Goal: Task Accomplishment & Management: Manage account settings

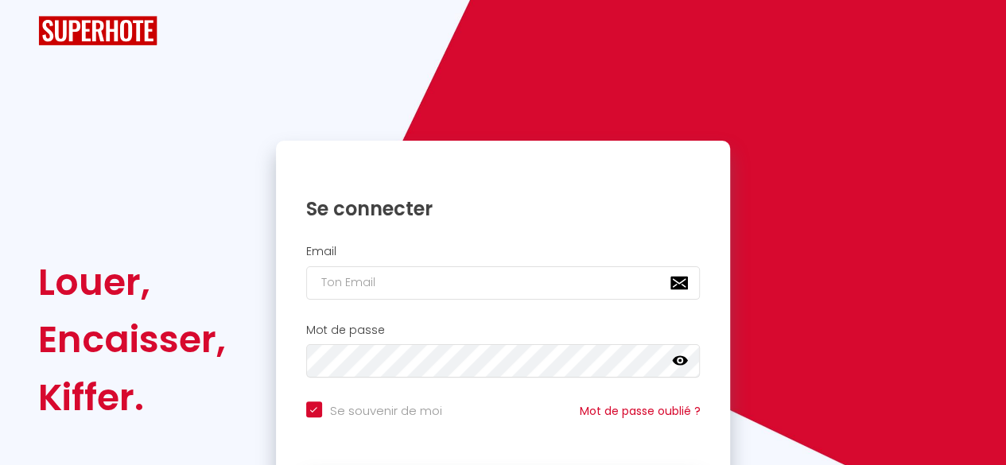
checkbox input "true"
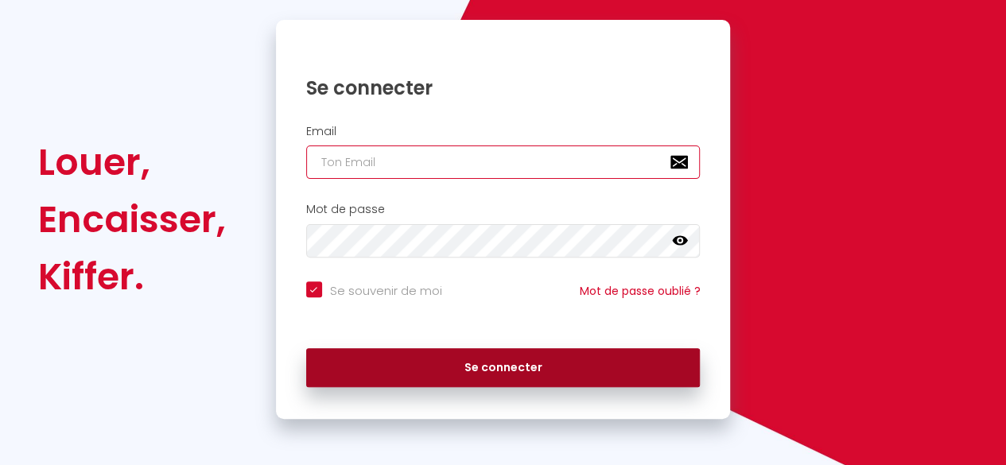
type input "[EMAIL_ADDRESS][DOMAIN_NAME]"
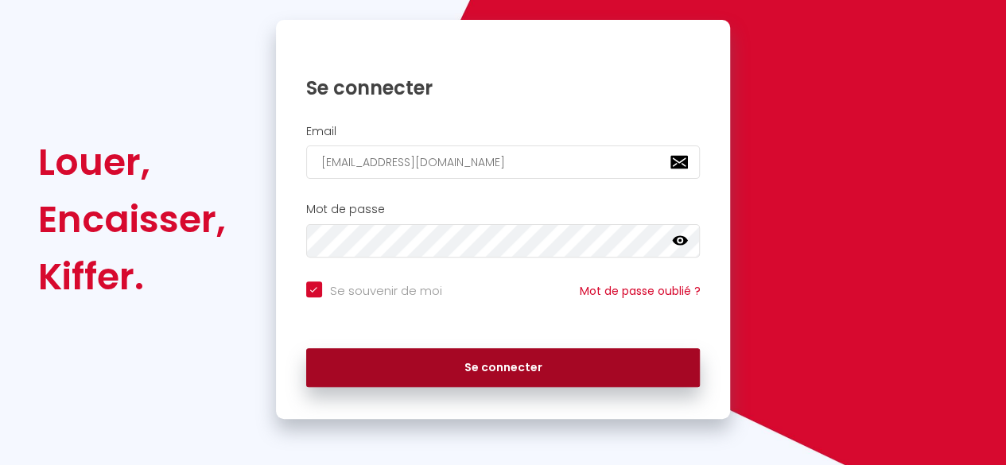
click at [566, 361] on button "Se connecter" at bounding box center [503, 368] width 394 height 40
checkbox input "true"
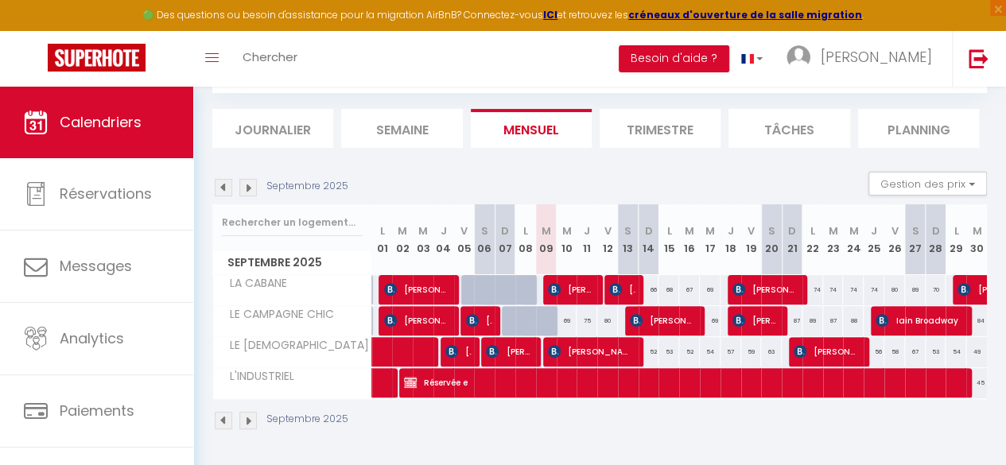
scroll to position [95, 0]
click at [223, 180] on img at bounding box center [223, 187] width 17 height 17
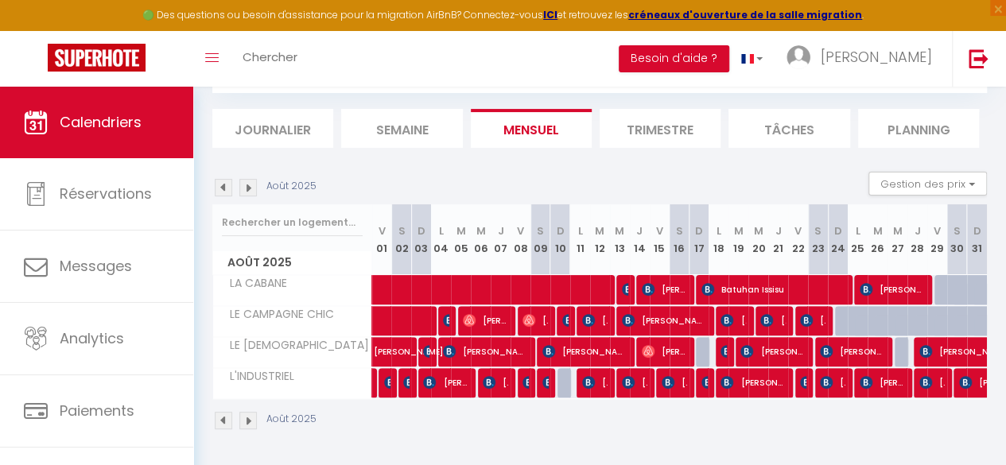
click at [223, 180] on img at bounding box center [223, 187] width 17 height 17
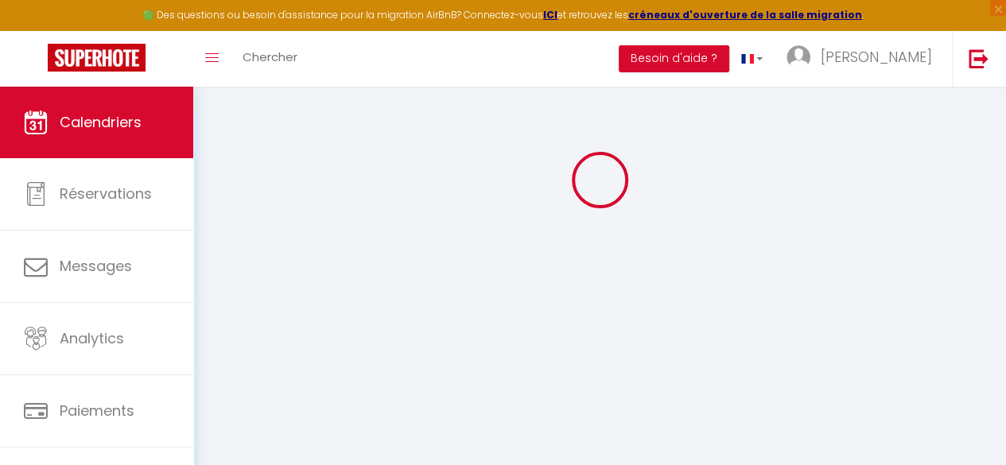
scroll to position [87, 0]
click at [223, 180] on div at bounding box center [599, 180] width 775 height 322
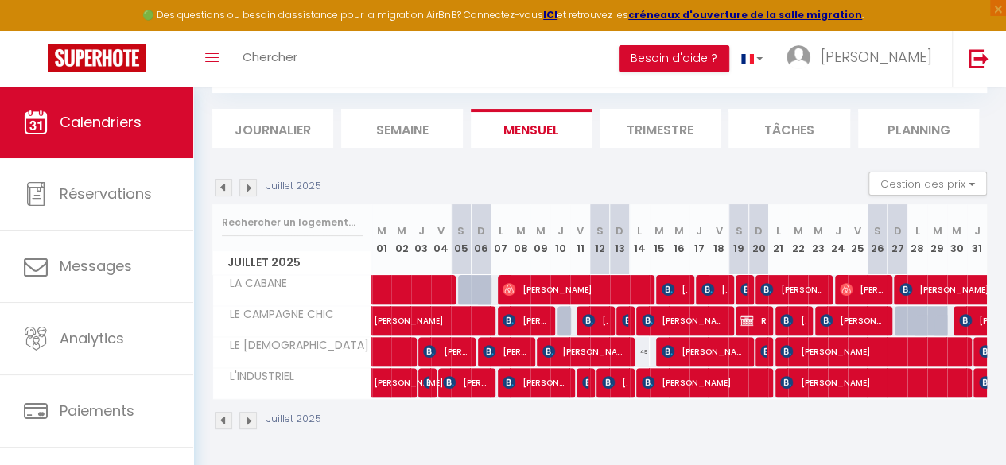
click at [223, 180] on img at bounding box center [223, 187] width 17 height 17
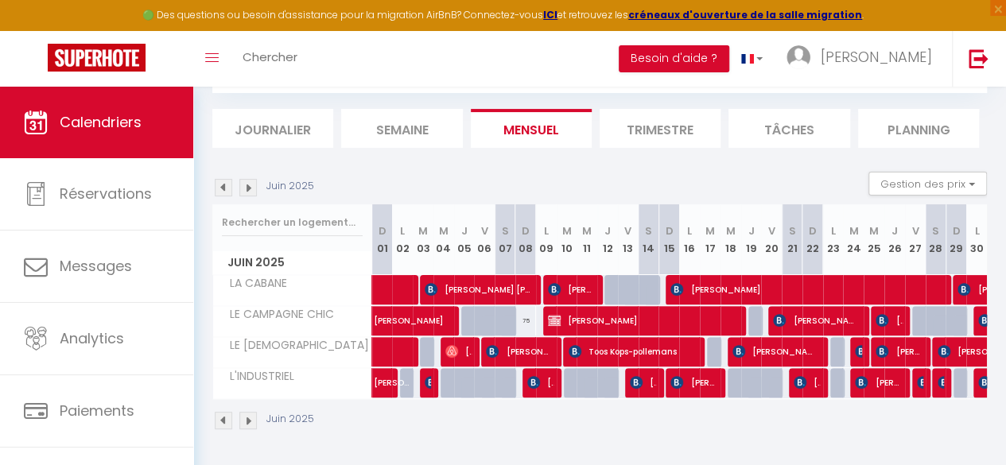
click at [223, 180] on img at bounding box center [223, 187] width 17 height 17
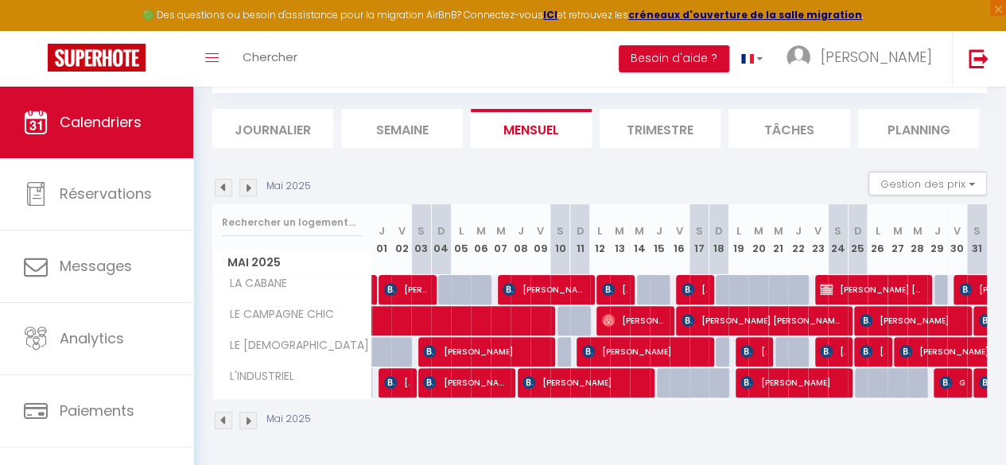
click at [223, 180] on img at bounding box center [223, 187] width 17 height 17
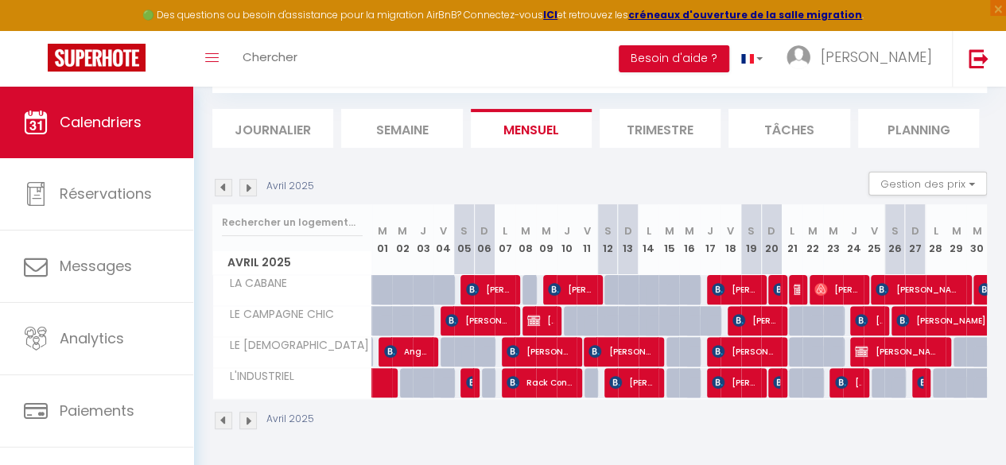
scroll to position [97, 0]
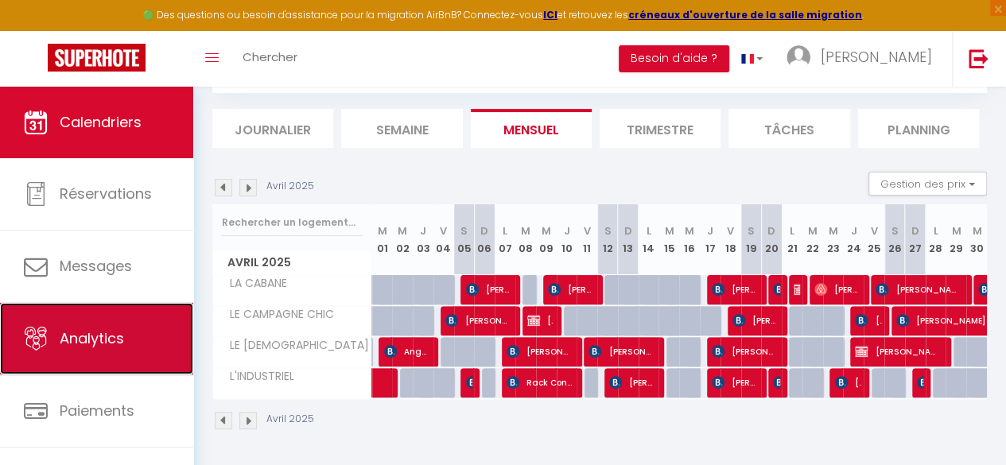
click at [83, 336] on span "Analytics" at bounding box center [92, 338] width 64 height 20
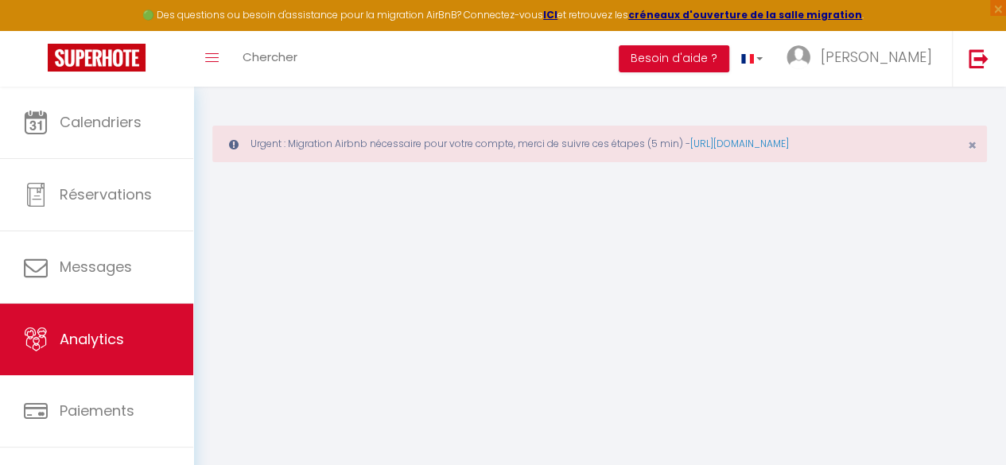
select select "2025"
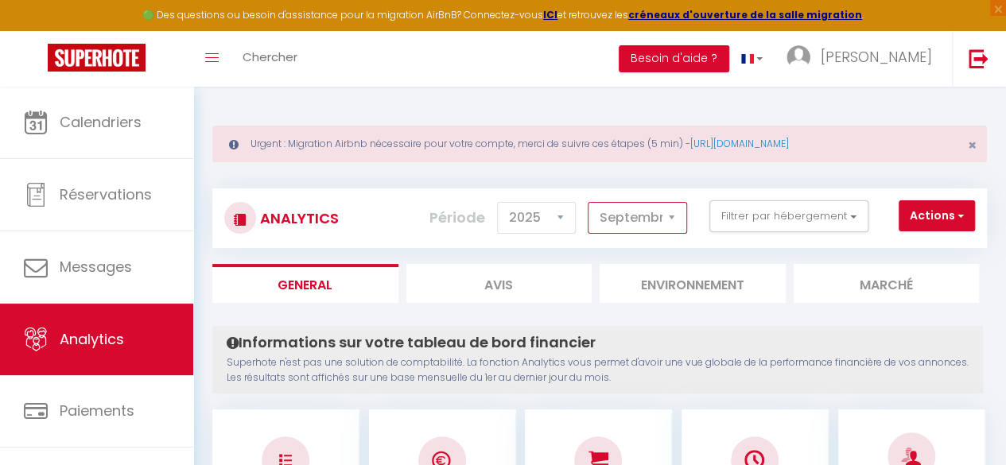
click at [652, 215] on select "[PERSON_NAME] Mars [PERSON_NAME] Juin Juillet Août Septembre Octobre Novembre D…" at bounding box center [637, 218] width 99 height 32
select select "4"
click at [589, 202] on select "[PERSON_NAME] Mars [PERSON_NAME] Juin Juillet Août Septembre Octobre Novembre D…" at bounding box center [637, 218] width 99 height 32
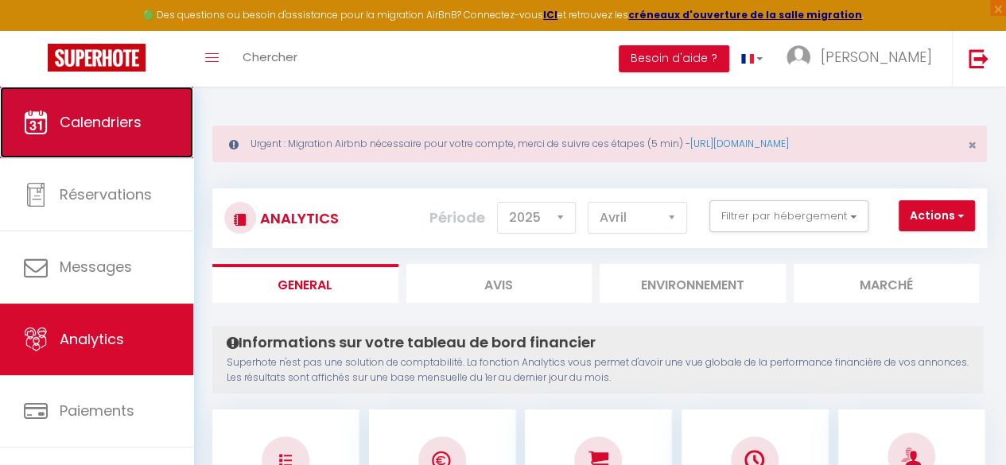
click at [103, 136] on link "Calendriers" at bounding box center [96, 123] width 193 height 72
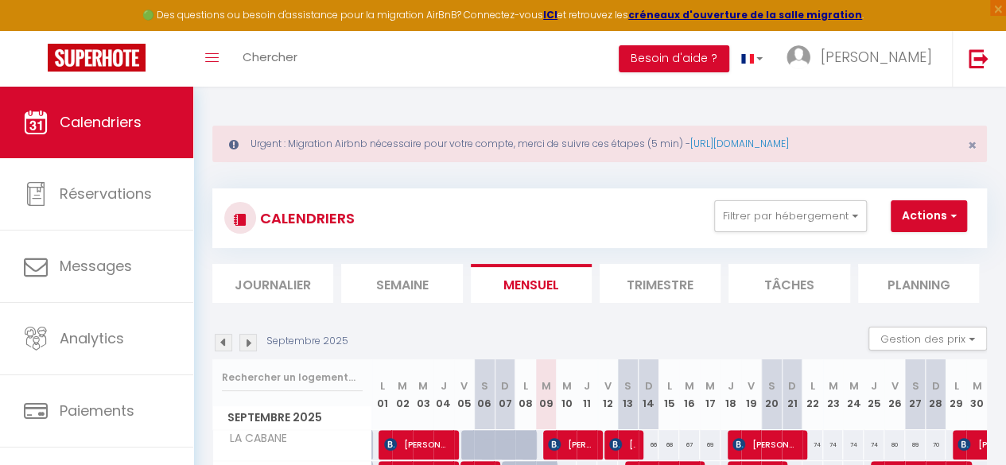
scroll to position [164, 0]
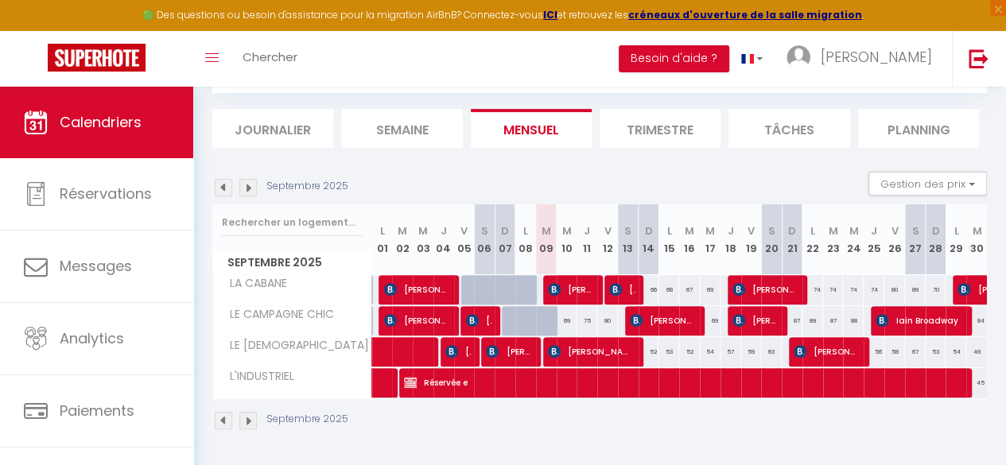
click at [221, 180] on img at bounding box center [223, 187] width 17 height 17
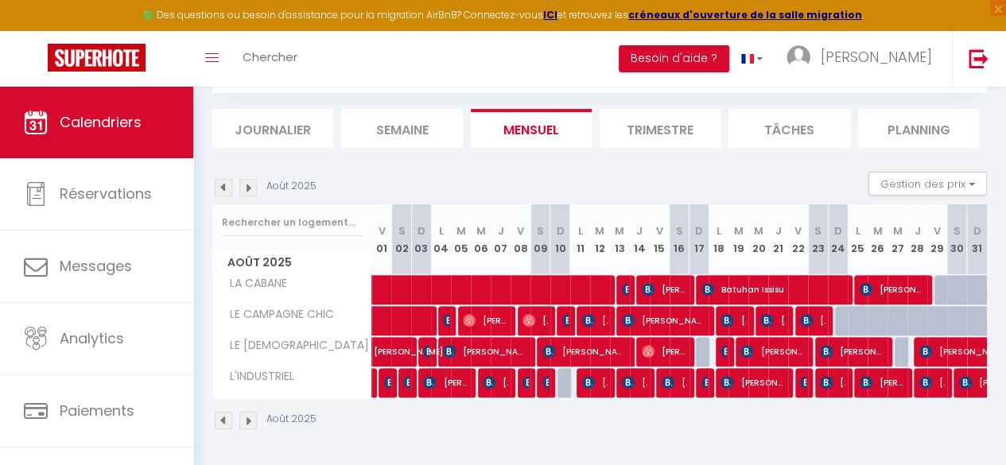
click at [221, 180] on img at bounding box center [223, 187] width 17 height 17
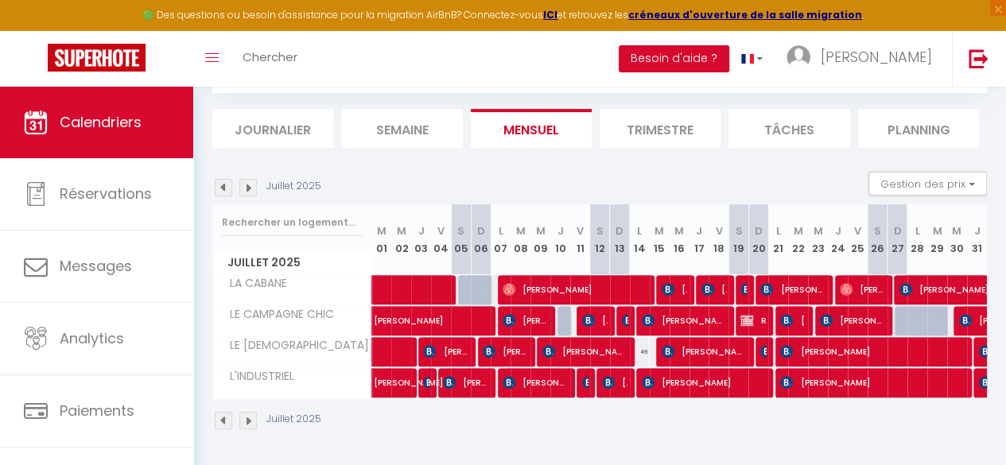
click at [221, 180] on img at bounding box center [223, 187] width 17 height 17
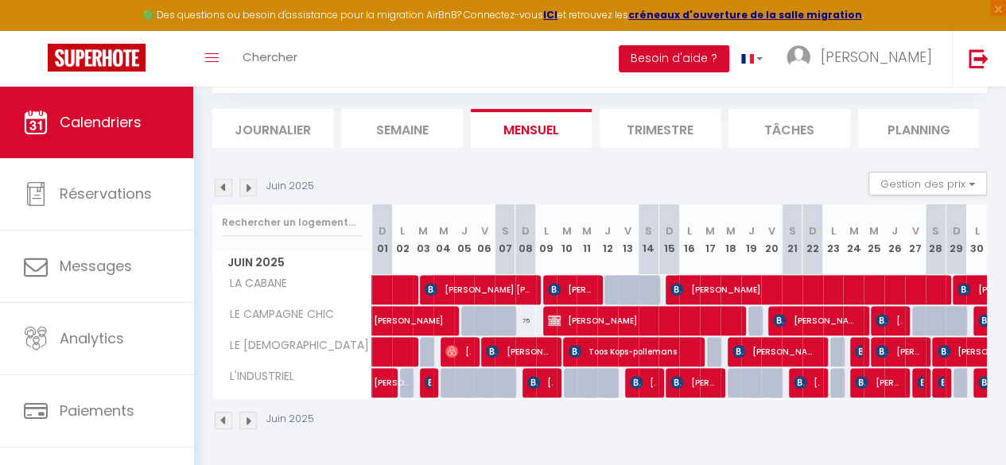
click at [221, 180] on img at bounding box center [223, 187] width 17 height 17
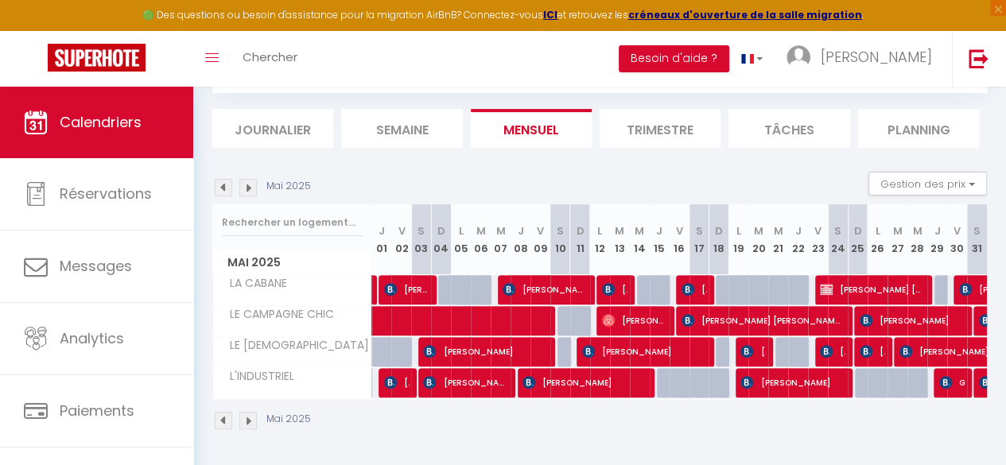
click at [221, 180] on img at bounding box center [223, 187] width 17 height 17
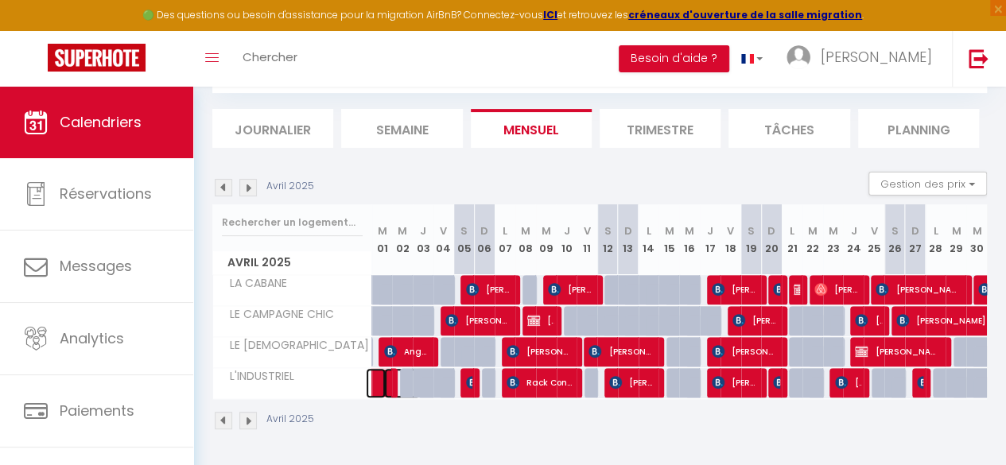
click at [384, 368] on span at bounding box center [402, 383] width 37 height 30
select select "OK"
select select "1"
select select "0"
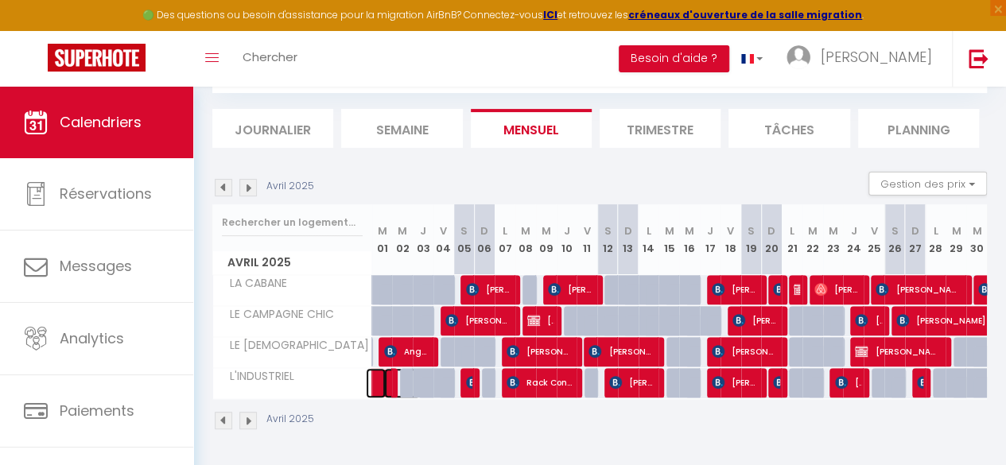
select select "1"
select select
select select "15088"
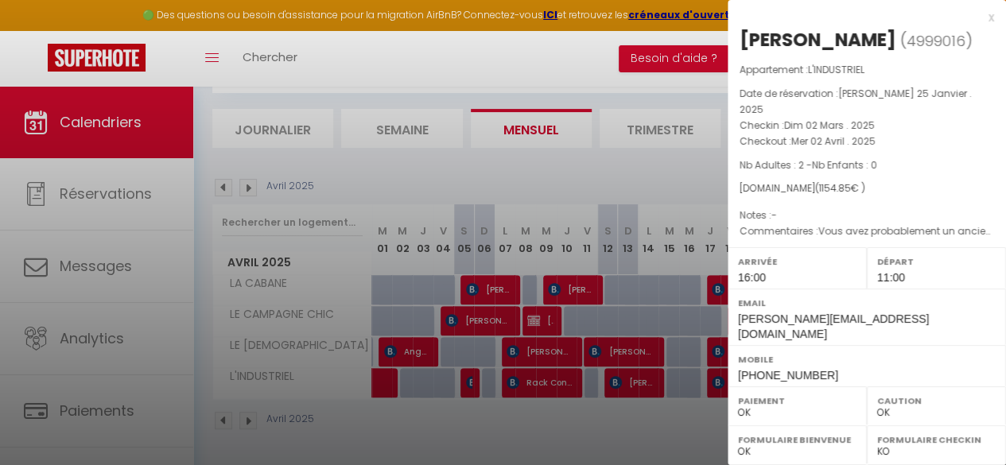
click at [415, 341] on div at bounding box center [503, 232] width 1006 height 465
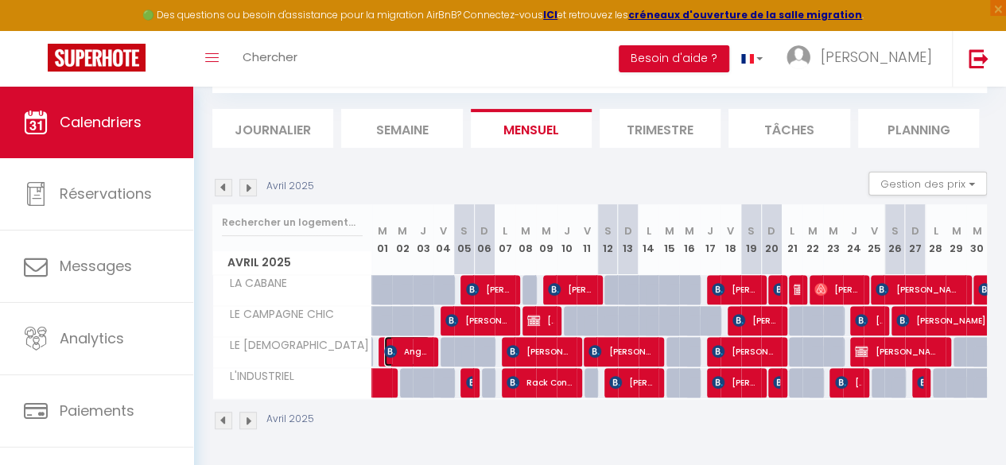
click at [415, 341] on span "Angel Lot [PERSON_NAME]" at bounding box center [407, 351] width 46 height 30
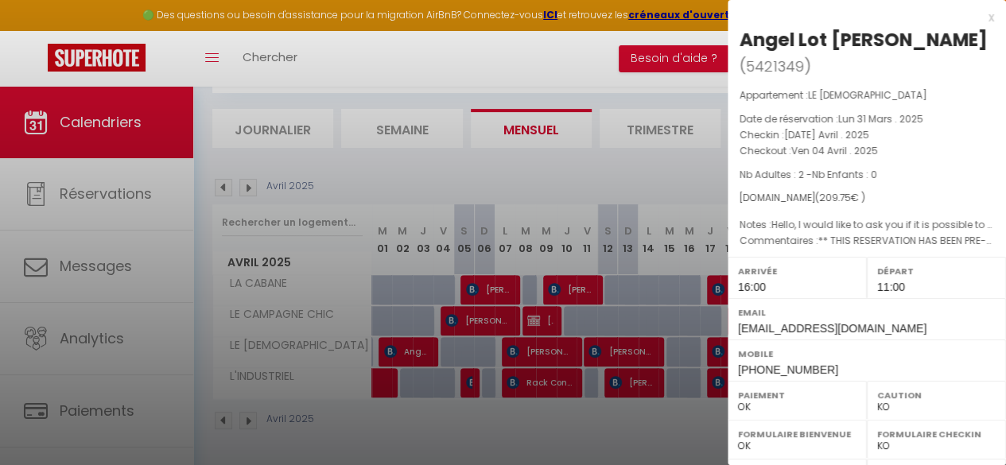
click at [503, 282] on div at bounding box center [503, 232] width 1006 height 465
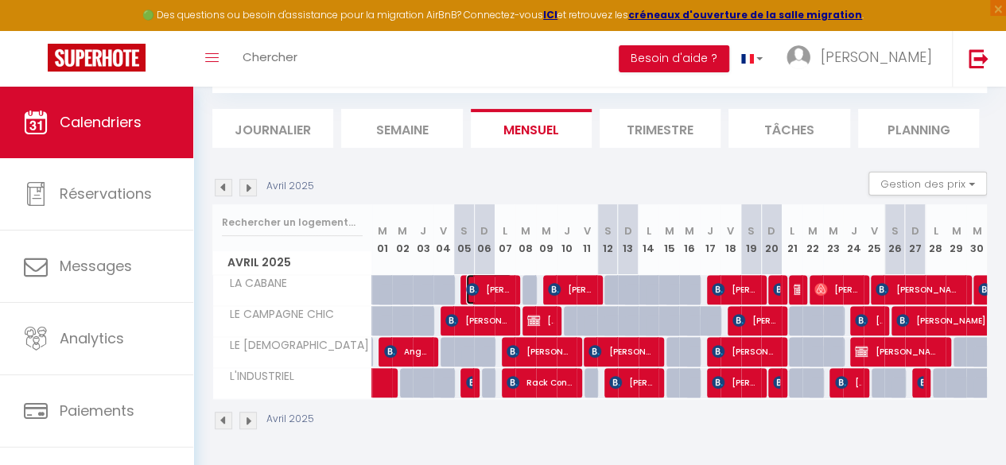
click at [503, 282] on span "[PERSON_NAME]" at bounding box center [489, 289] width 46 height 30
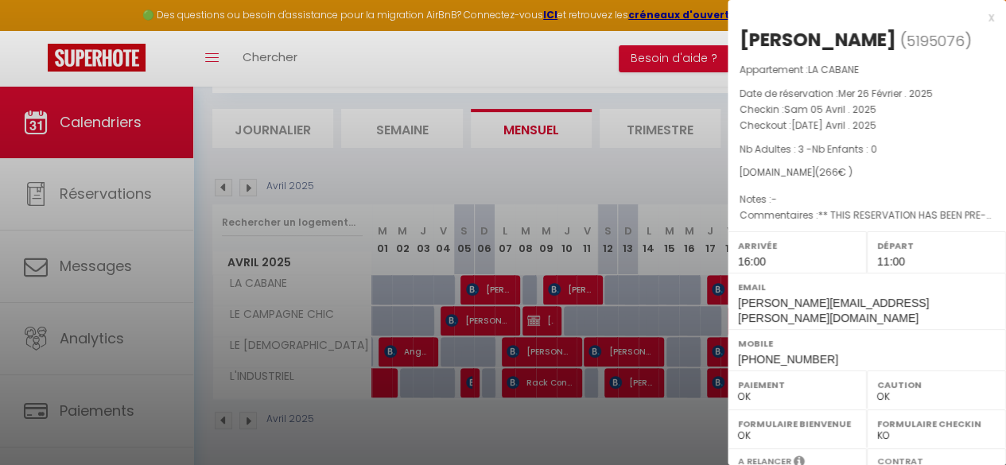
click at [491, 309] on div at bounding box center [503, 232] width 1006 height 465
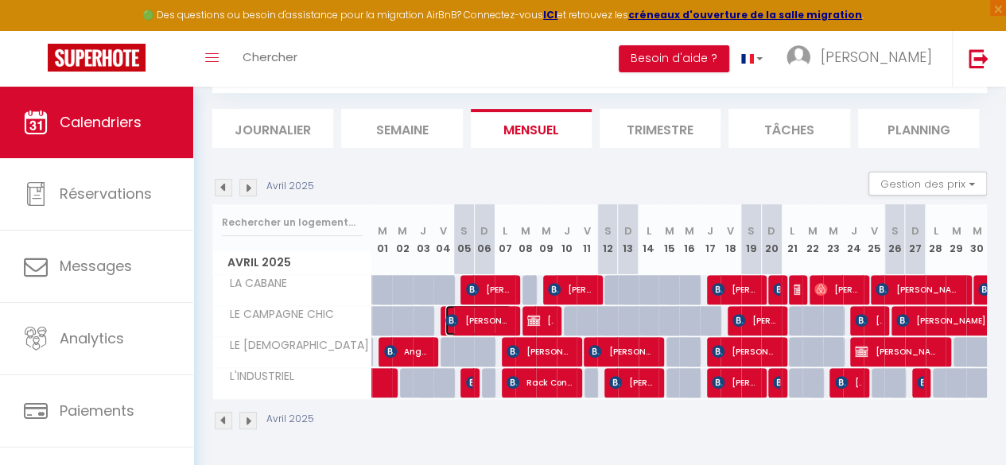
click at [491, 309] on span "[PERSON_NAME]" at bounding box center [478, 320] width 66 height 30
select select "KO"
select select "0"
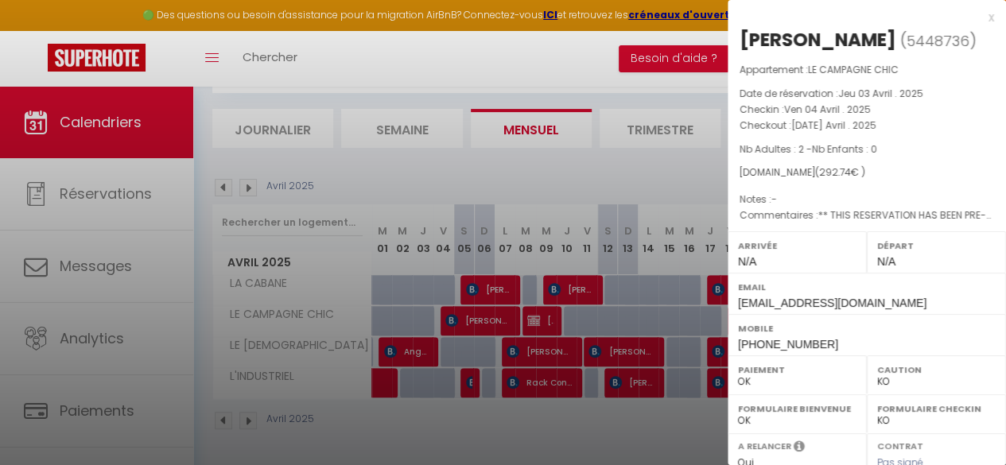
click at [428, 161] on div at bounding box center [503, 232] width 1006 height 465
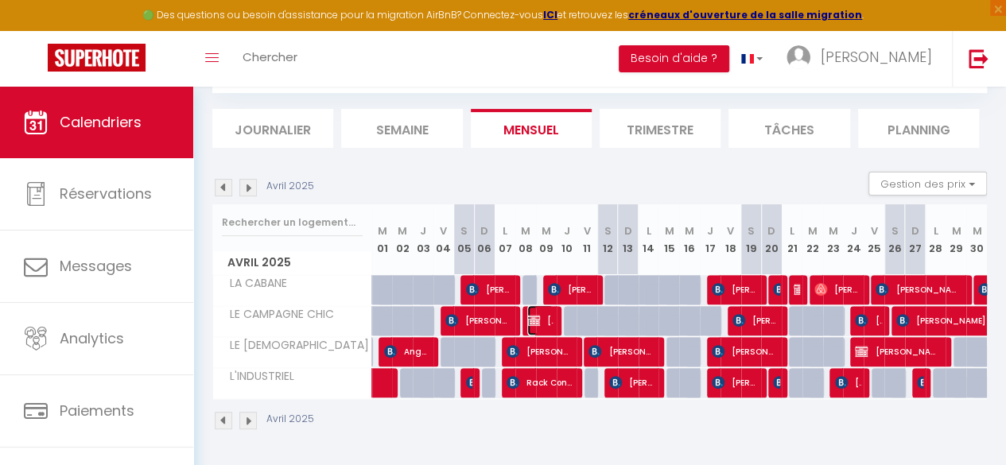
click at [536, 314] on img at bounding box center [533, 320] width 13 height 13
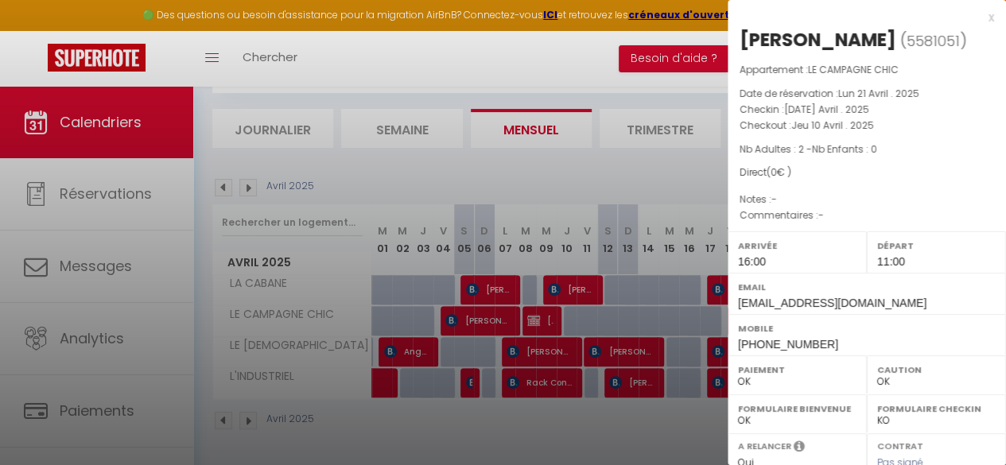
click at [497, 305] on div at bounding box center [503, 232] width 1006 height 465
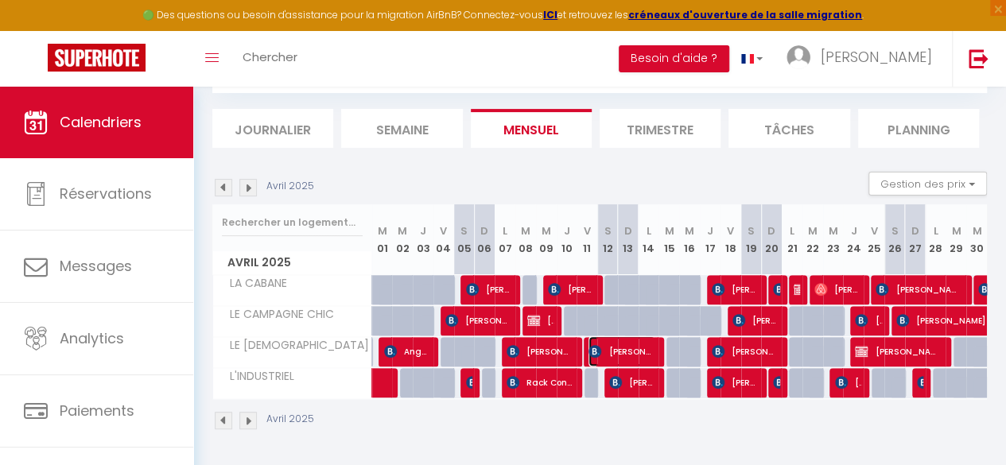
click at [639, 341] on span "[PERSON_NAME]" at bounding box center [621, 351] width 66 height 30
select select "KO"
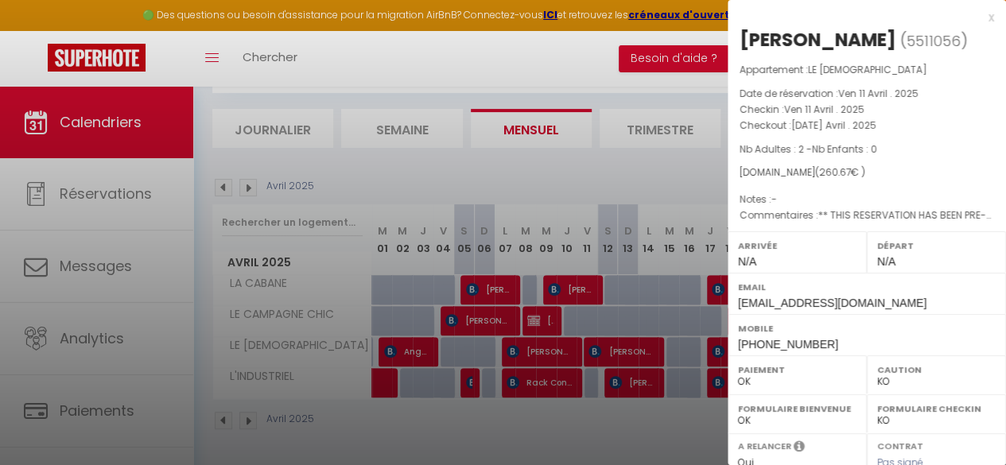
click at [636, 371] on div at bounding box center [503, 232] width 1006 height 465
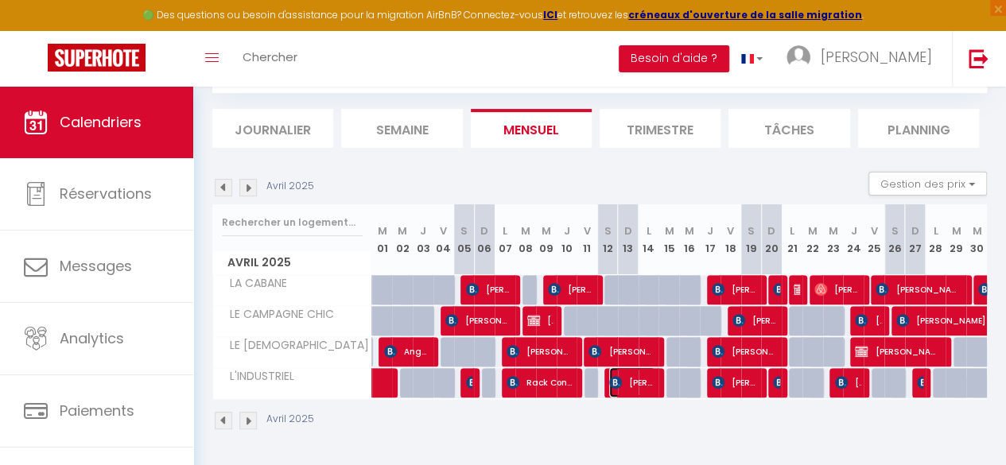
click at [636, 371] on span "[PERSON_NAME]" at bounding box center [632, 382] width 46 height 30
select select "1"
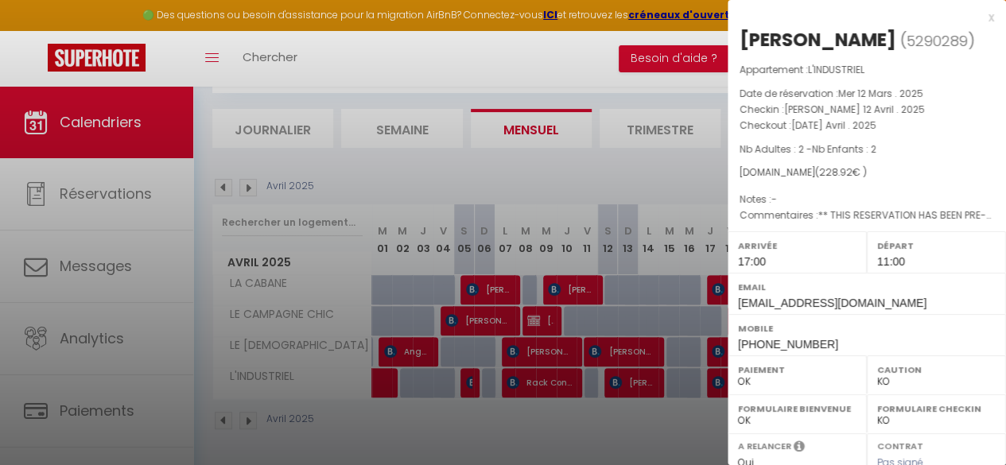
click at [625, 340] on div at bounding box center [503, 232] width 1006 height 465
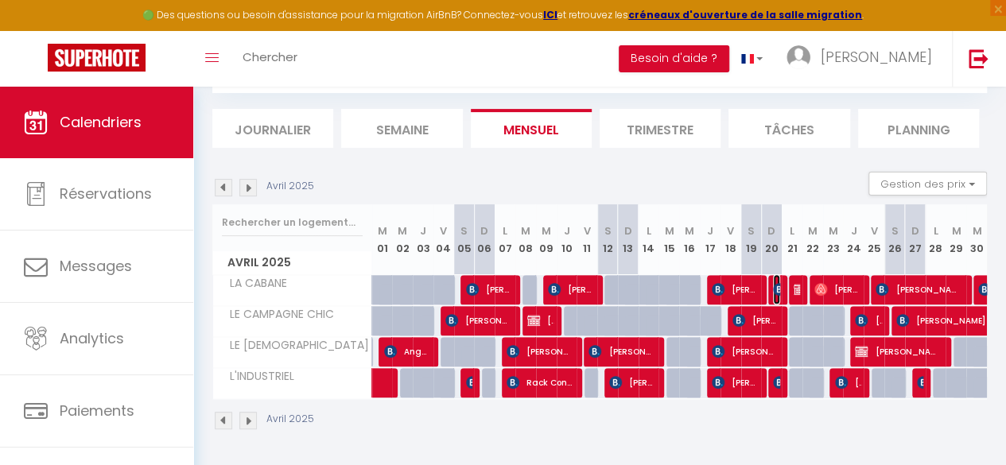
click at [773, 283] on img at bounding box center [779, 289] width 13 height 13
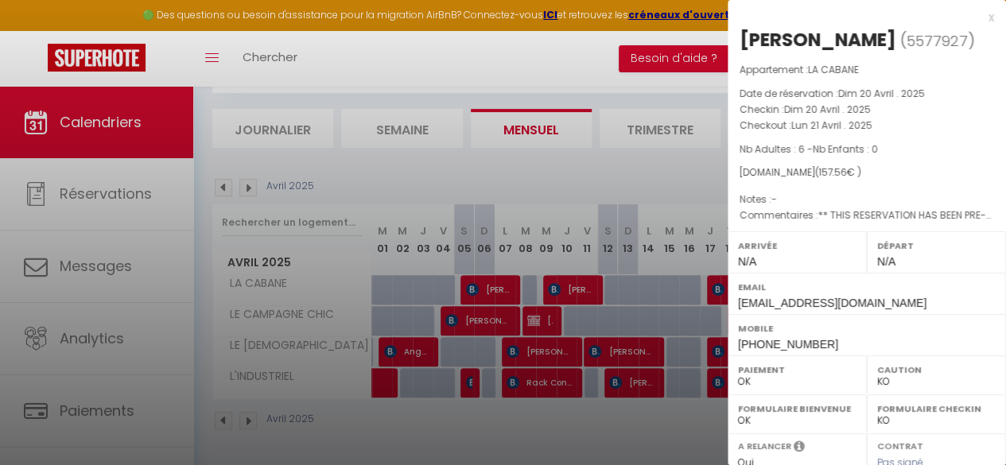
click at [693, 257] on div at bounding box center [503, 232] width 1006 height 465
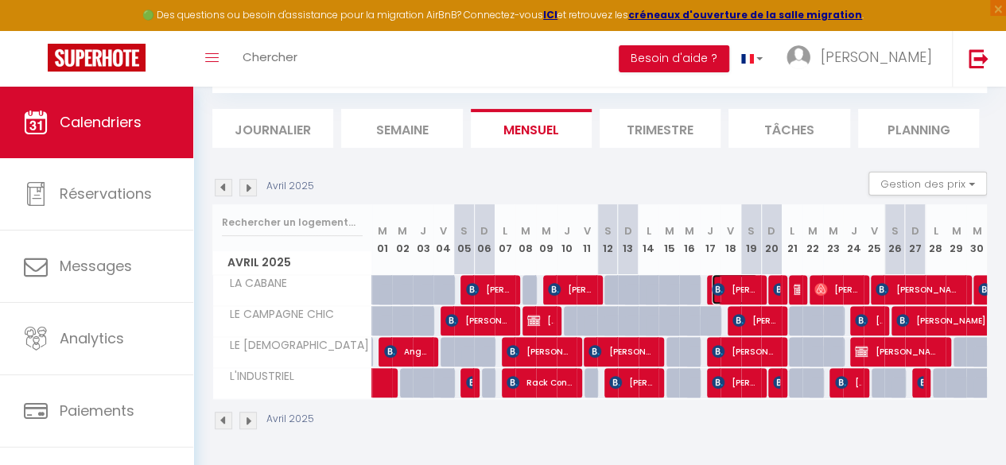
click at [739, 278] on span "[PERSON_NAME] Bretón" at bounding box center [735, 289] width 46 height 30
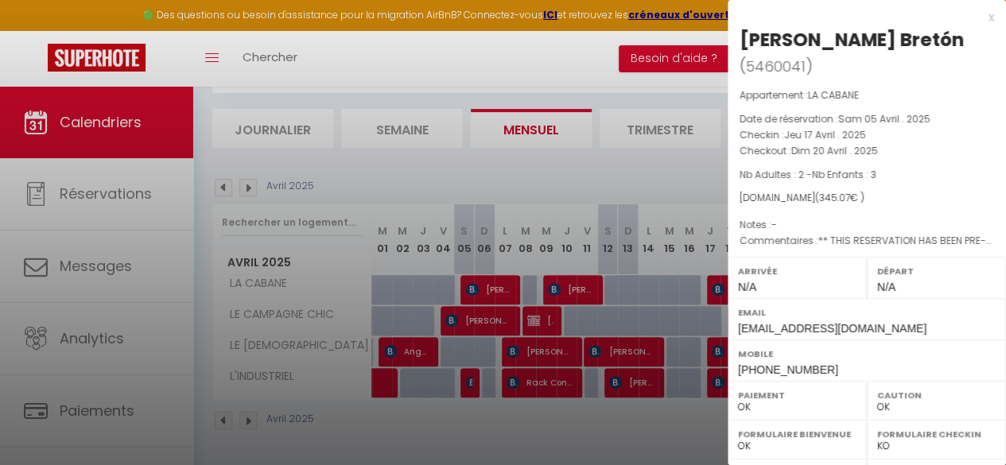
click at [720, 375] on div at bounding box center [503, 232] width 1006 height 465
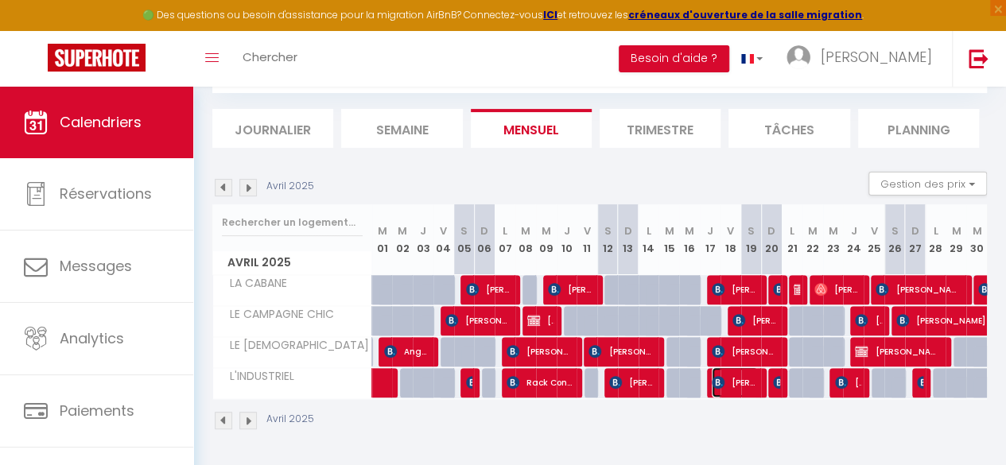
click at [720, 375] on span "[PERSON_NAME] Sedó" at bounding box center [735, 382] width 46 height 30
select select "KO"
select select "1"
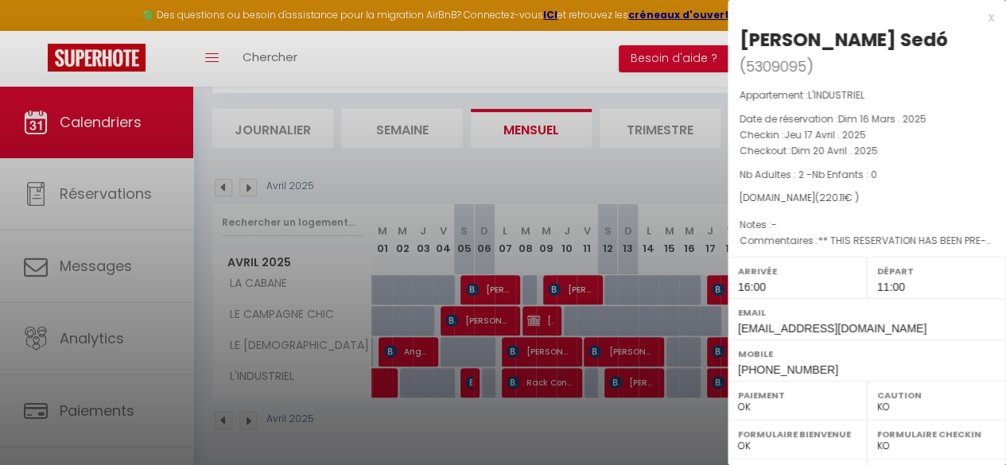
click at [720, 375] on div at bounding box center [503, 232] width 1006 height 465
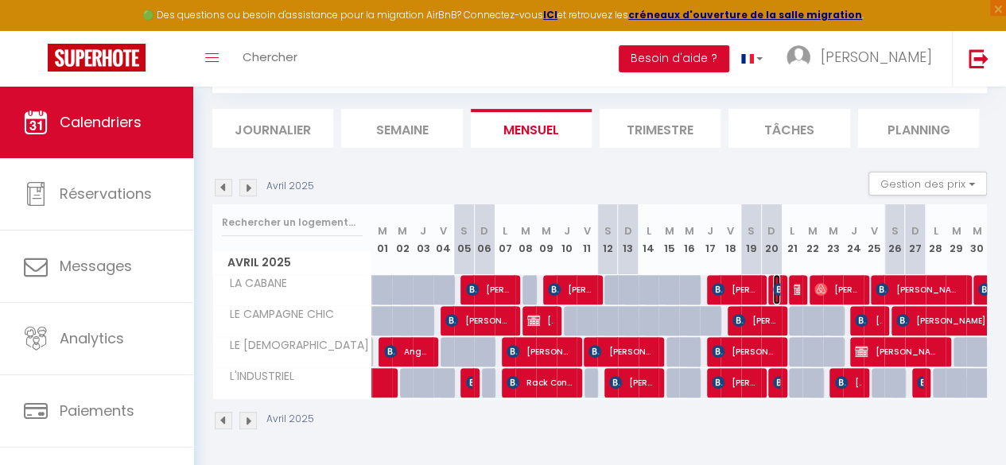
click at [773, 283] on img at bounding box center [779, 289] width 13 height 13
select select "0"
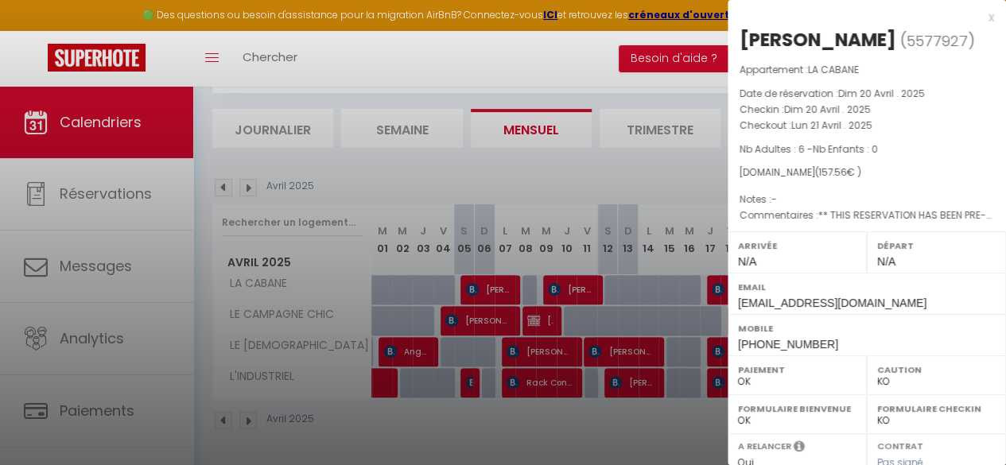
click at [711, 316] on div at bounding box center [503, 232] width 1006 height 465
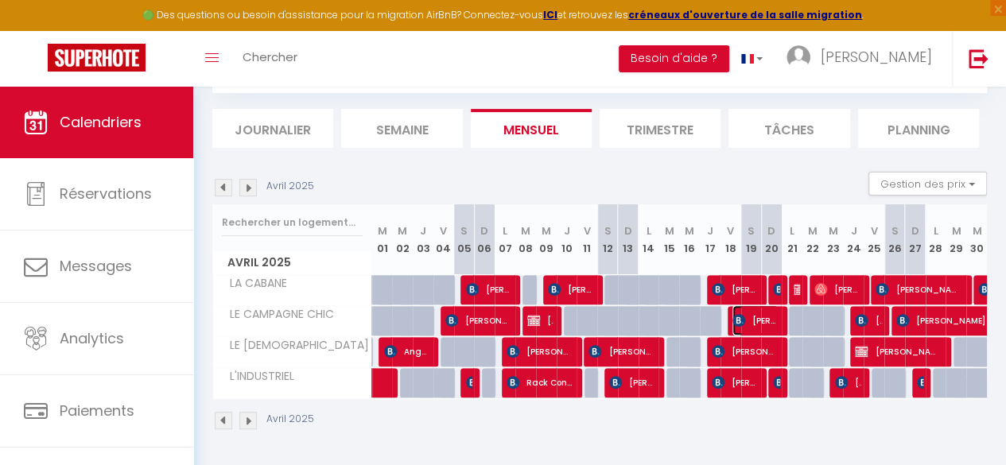
click at [768, 313] on span "[PERSON_NAME]" at bounding box center [755, 320] width 46 height 30
select select "1"
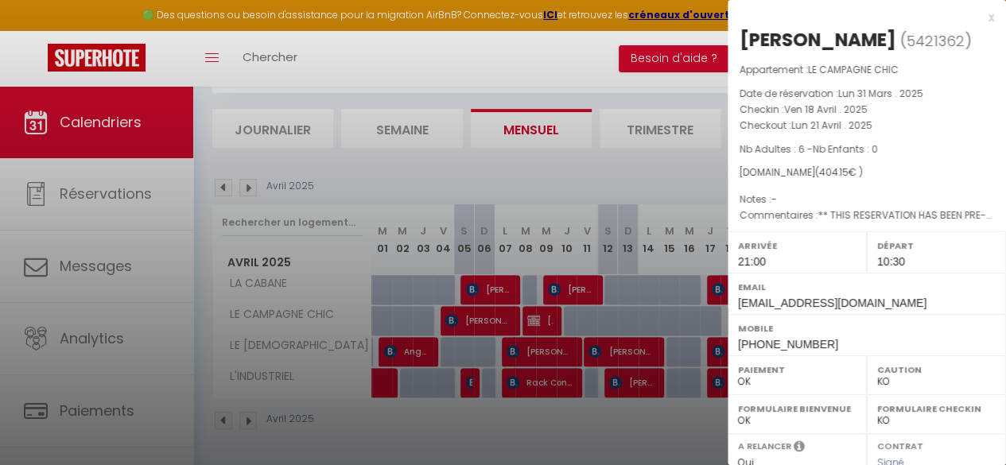
click at [724, 317] on div at bounding box center [503, 232] width 1006 height 465
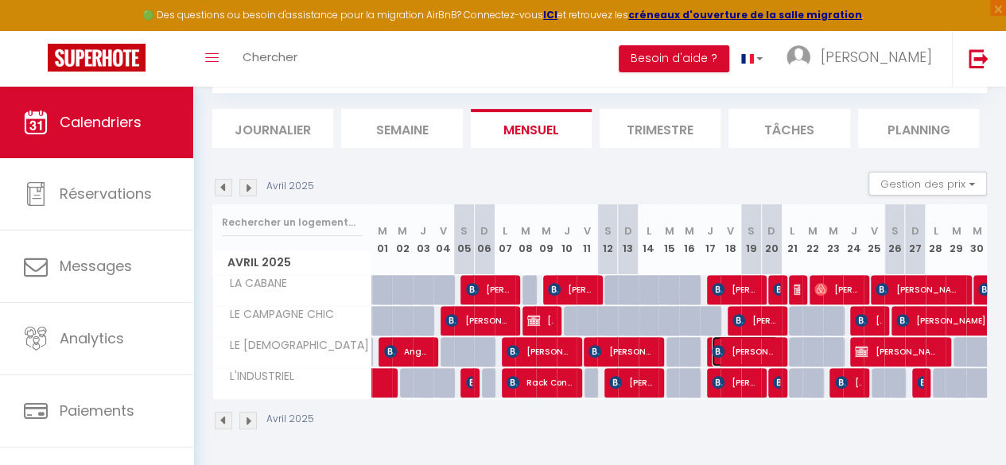
click at [759, 338] on span "[PERSON_NAME] [PERSON_NAME]" at bounding box center [745, 351] width 66 height 30
select select "0"
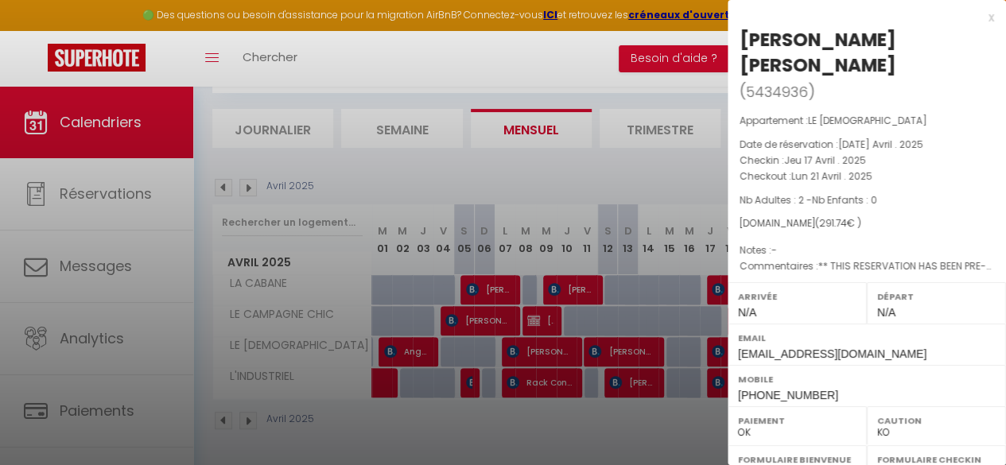
click at [643, 337] on div at bounding box center [503, 232] width 1006 height 465
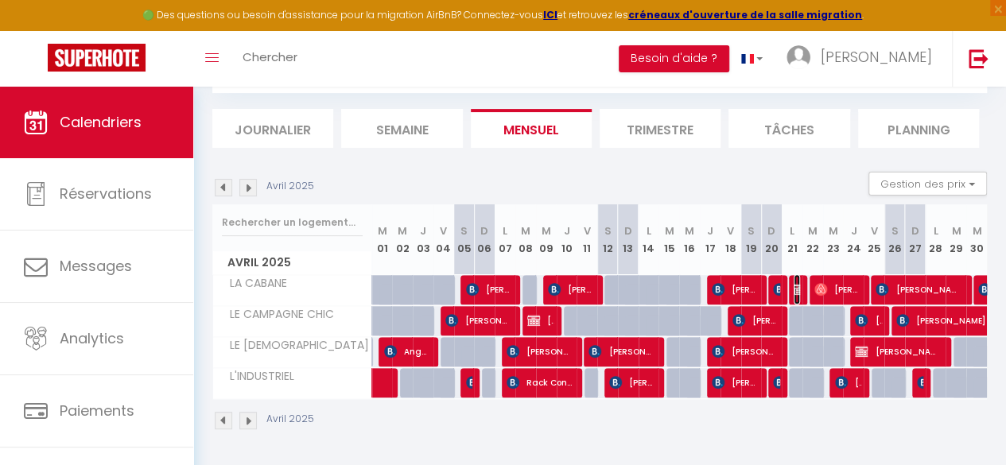
click at [794, 283] on img at bounding box center [800, 289] width 13 height 13
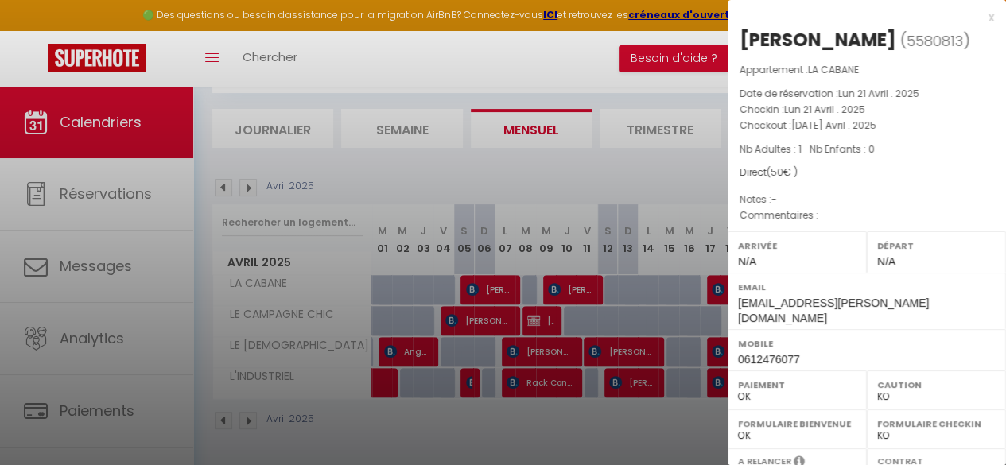
click at [671, 406] on div at bounding box center [503, 232] width 1006 height 465
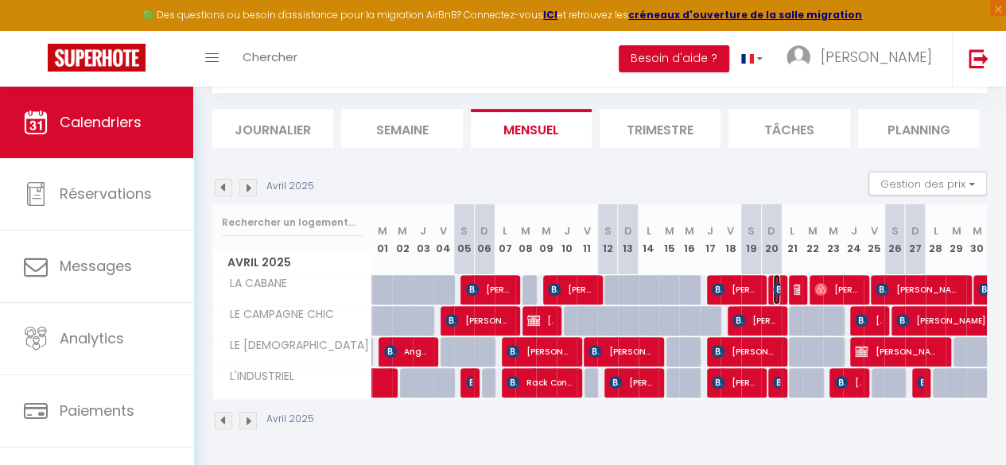
click at [773, 283] on img at bounding box center [779, 289] width 13 height 13
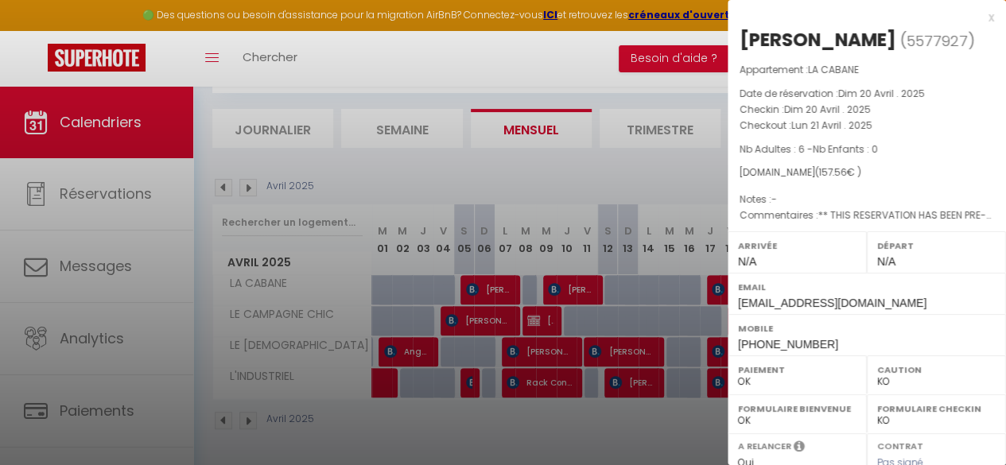
click at [620, 431] on div at bounding box center [503, 232] width 1006 height 465
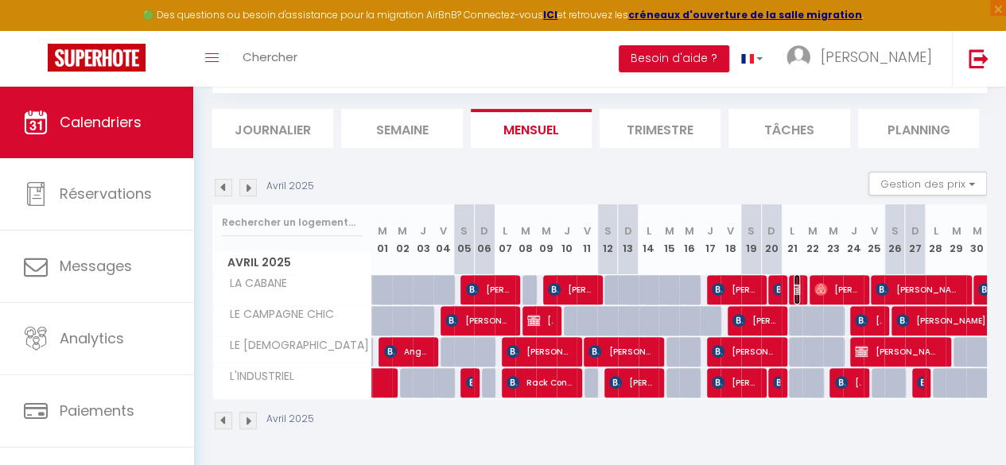
click at [794, 283] on img at bounding box center [800, 289] width 13 height 13
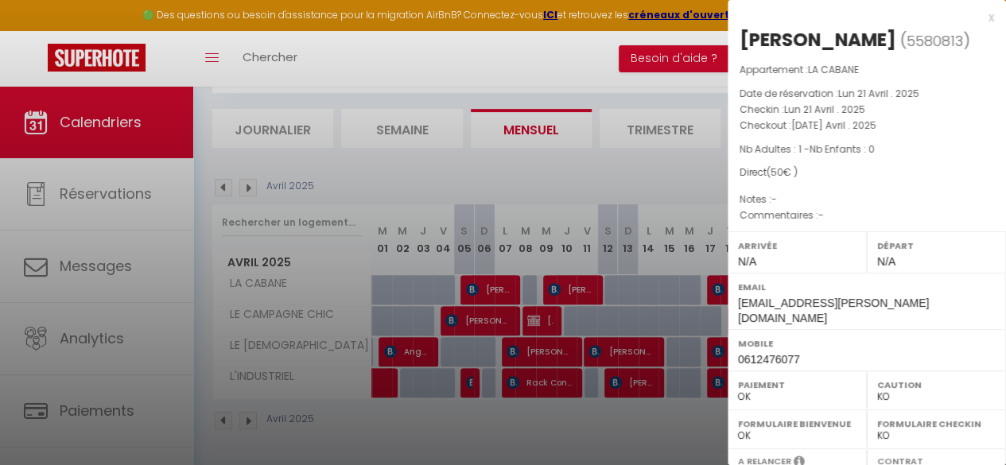
click at [573, 441] on div at bounding box center [503, 232] width 1006 height 465
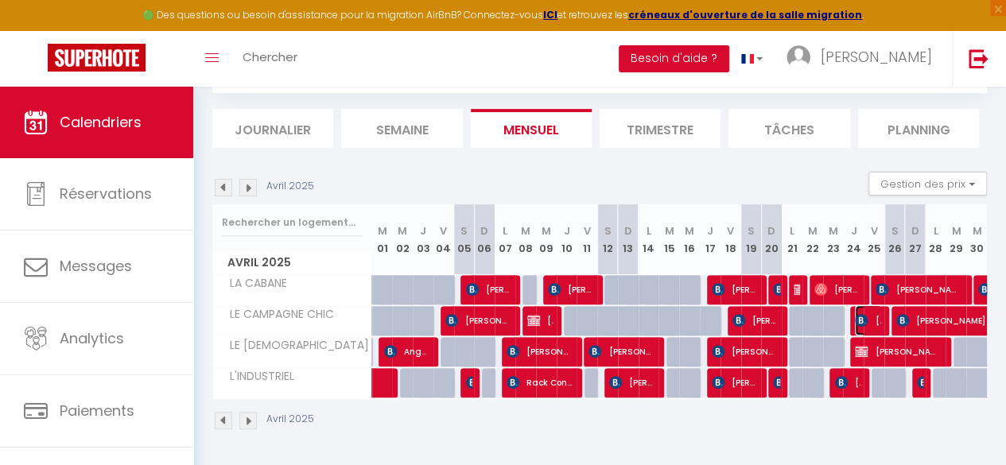
click at [864, 313] on span "[PERSON_NAME]" at bounding box center [868, 320] width 26 height 30
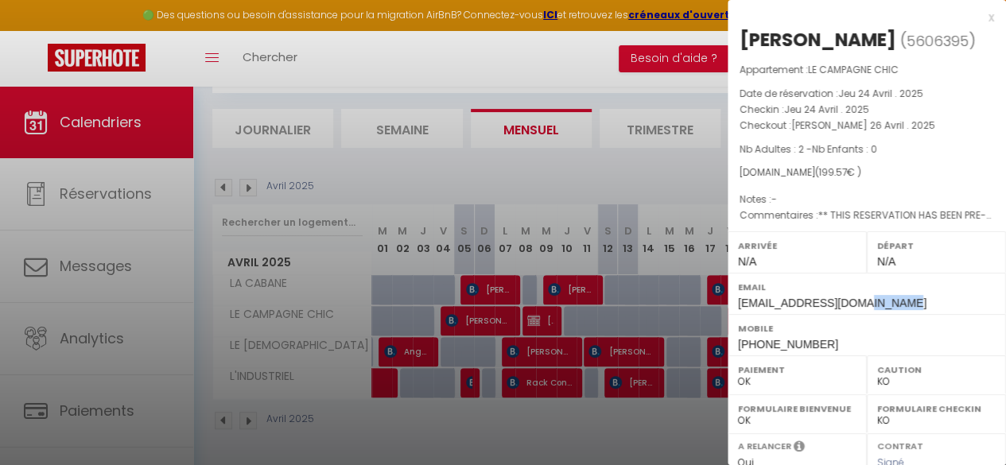
click at [864, 313] on div "Email [EMAIL_ADDRESS][DOMAIN_NAME]" at bounding box center [867, 293] width 278 height 41
click at [653, 419] on div at bounding box center [503, 232] width 1006 height 465
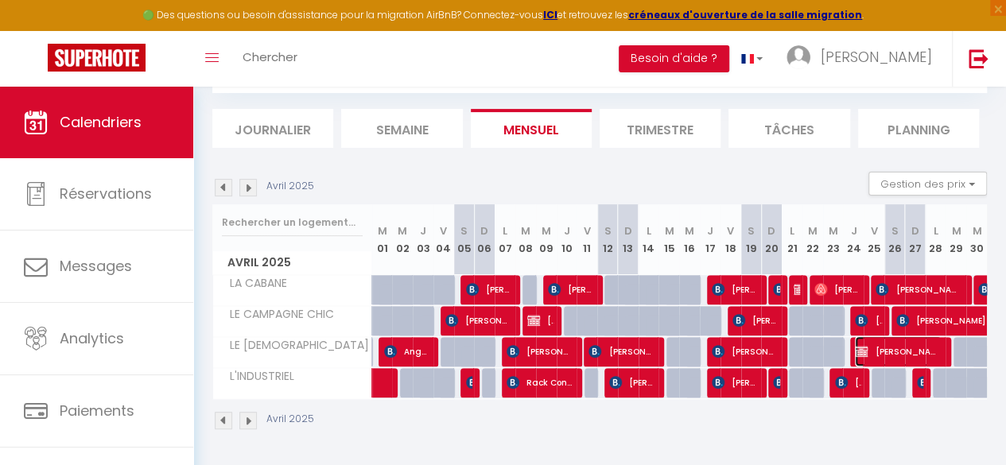
click at [923, 344] on span "[PERSON_NAME]" at bounding box center [898, 351] width 86 height 30
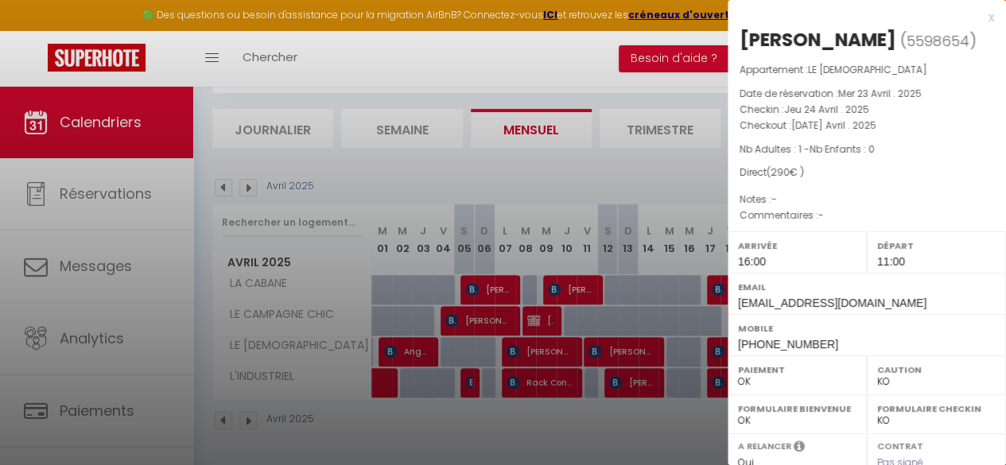
click at [662, 430] on div at bounding box center [503, 232] width 1006 height 465
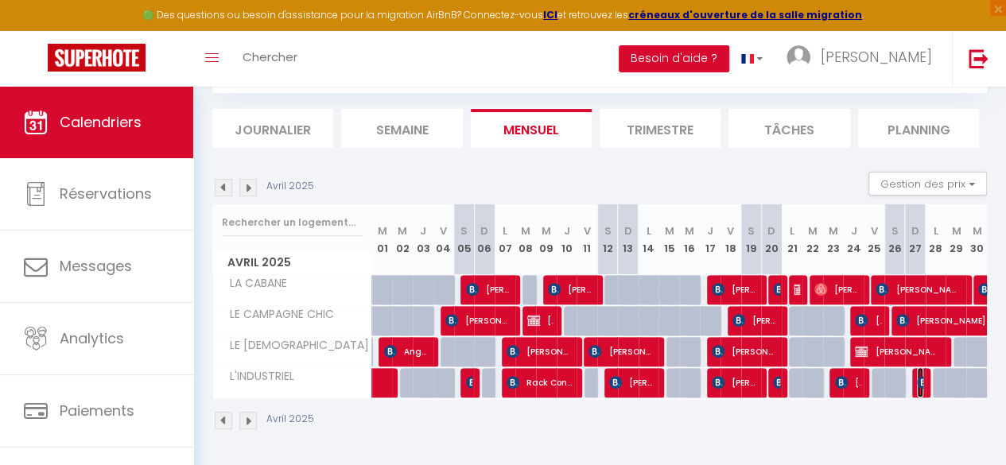
click at [917, 376] on img at bounding box center [923, 382] width 13 height 13
select select "OK"
select select "1"
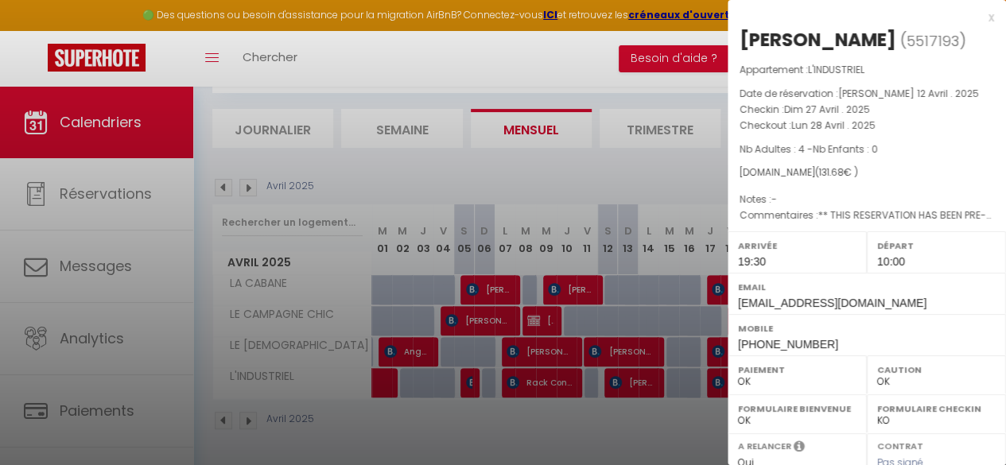
click at [646, 415] on div at bounding box center [503, 232] width 1006 height 465
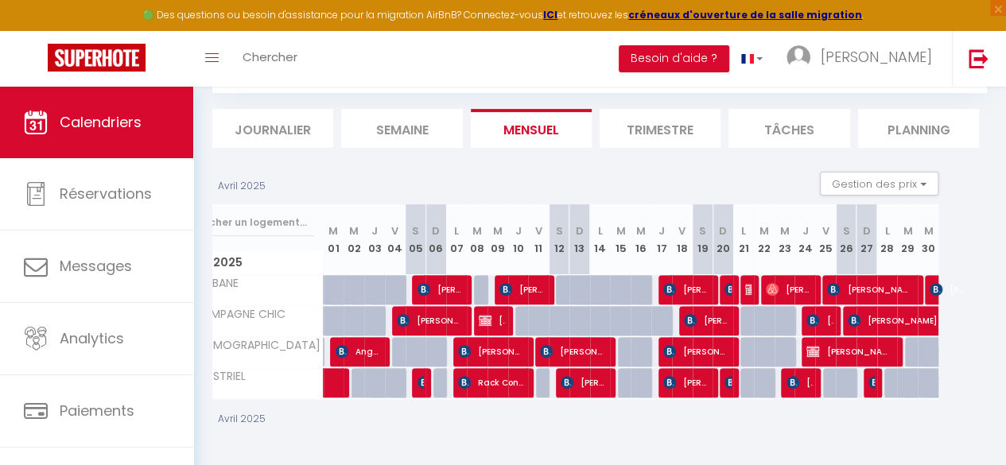
scroll to position [0, 49]
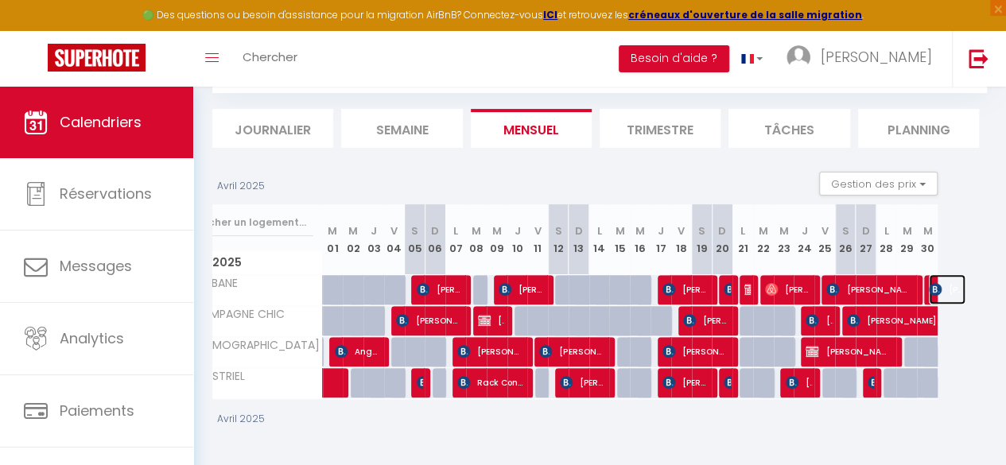
click at [929, 283] on img at bounding box center [935, 289] width 13 height 13
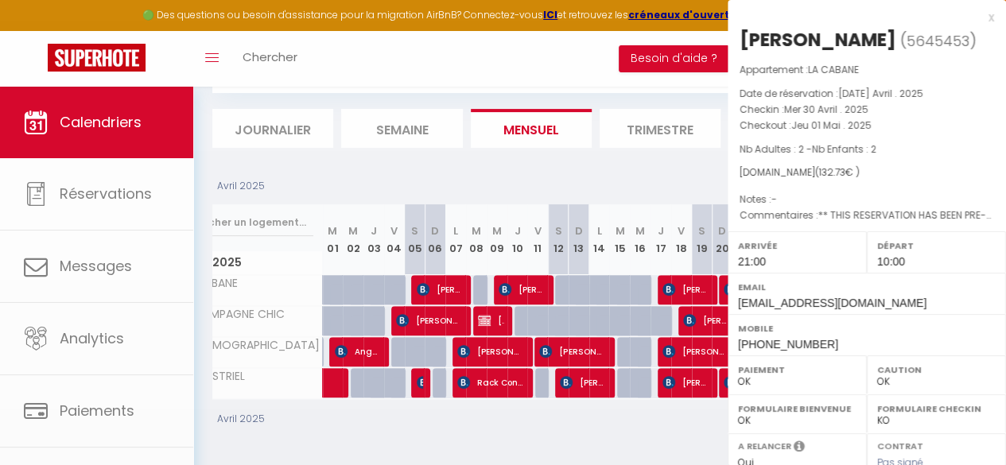
select select "KO"
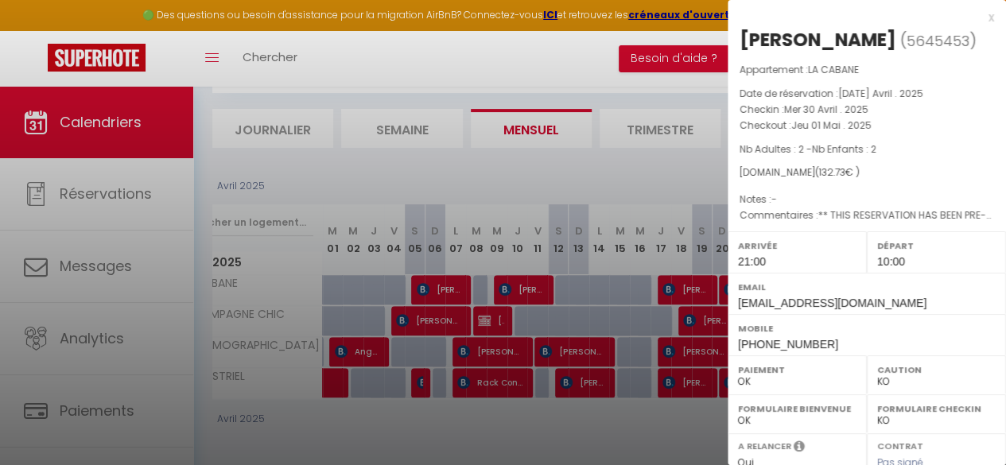
click at [591, 419] on div at bounding box center [503, 232] width 1006 height 465
